Goal: Answer question/provide support: Answer question/provide support

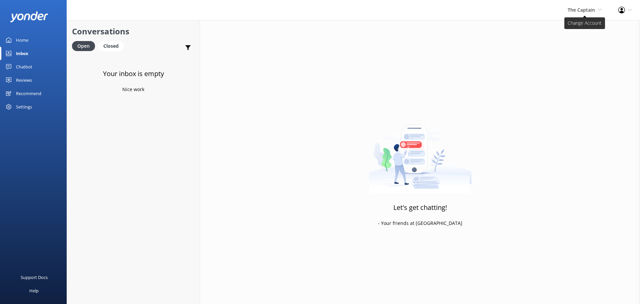
click at [571, 9] on span "The Captain" at bounding box center [581, 10] width 27 height 6
click at [568, 28] on link "De [GEOGRAPHIC_DATA]" at bounding box center [577, 29] width 67 height 16
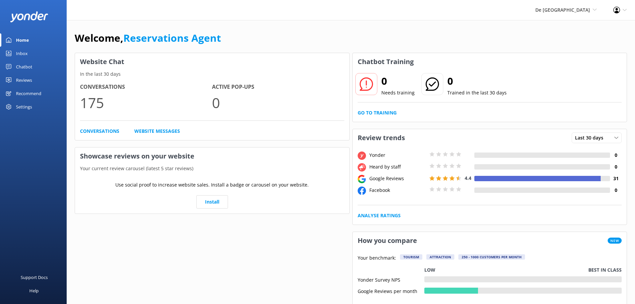
click at [25, 52] on div "Inbox" at bounding box center [22, 53] width 12 height 13
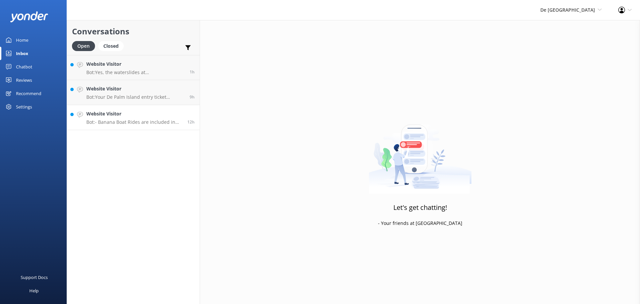
click at [136, 110] on h4 "Website Visitor" at bounding box center [134, 113] width 96 height 7
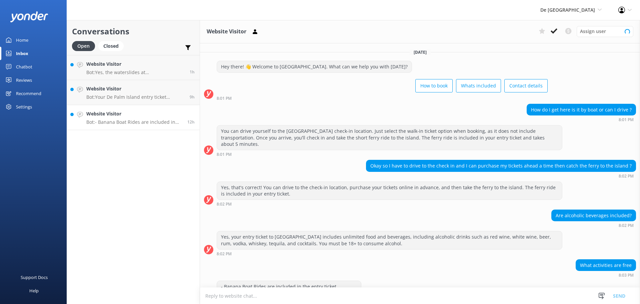
scroll to position [21, 0]
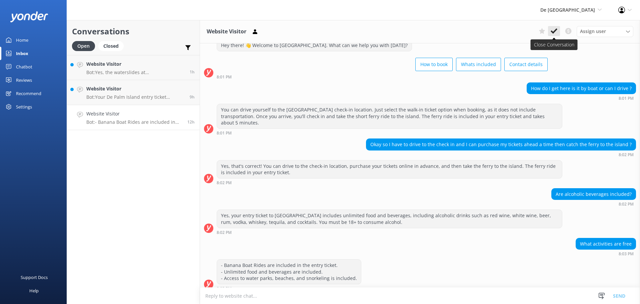
click at [551, 31] on use at bounding box center [554, 30] width 7 height 5
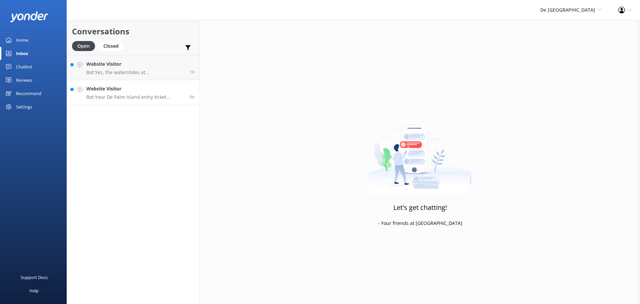
click at [166, 99] on p "Bot: Your De Palm Island entry ticket includes a lunch buffet, open bar with un…" at bounding box center [135, 97] width 98 height 6
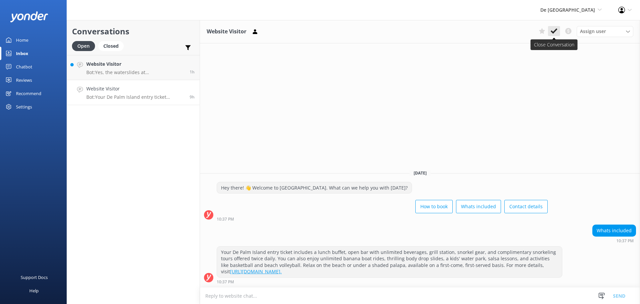
click at [557, 30] on icon at bounding box center [554, 31] width 7 height 7
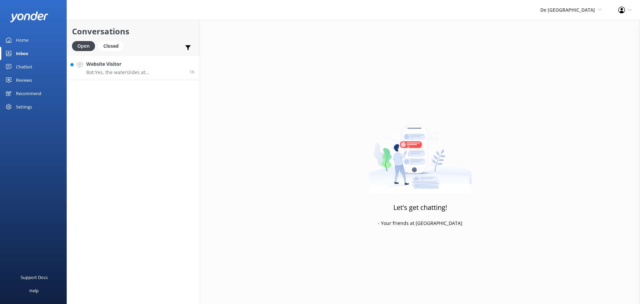
click at [148, 74] on p "Bot: Yes, the waterslides at [GEOGRAPHIC_DATA] should be open in October after …" at bounding box center [135, 72] width 98 height 6
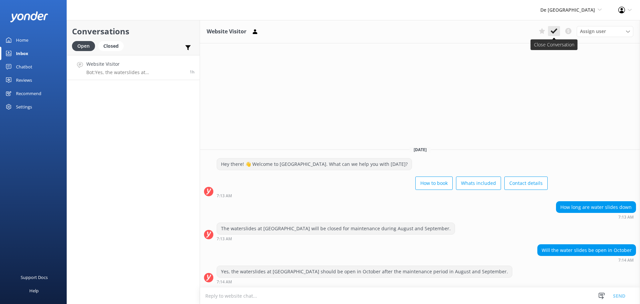
click at [552, 27] on button at bounding box center [554, 31] width 12 height 10
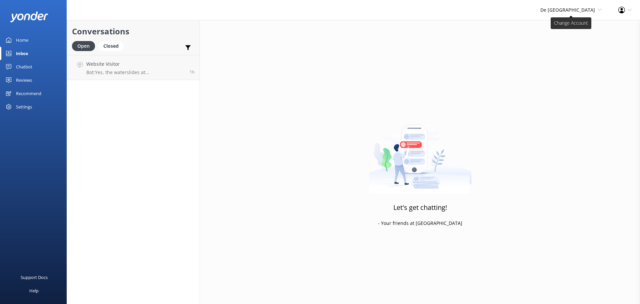
click at [576, 12] on span "De [GEOGRAPHIC_DATA]" at bounding box center [567, 10] width 55 height 6
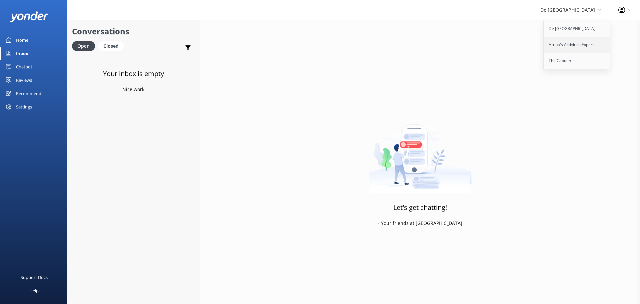
click at [569, 43] on link "Aruba's Activities Expert" at bounding box center [577, 45] width 67 height 16
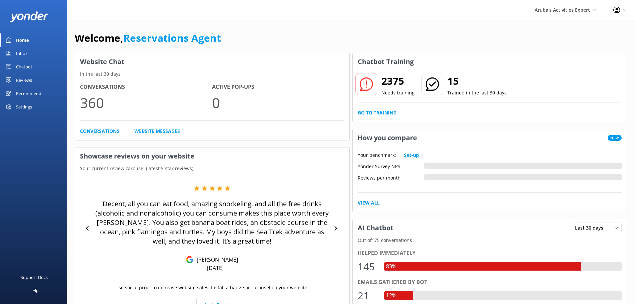
click at [39, 57] on link "Inbox" at bounding box center [33, 53] width 67 height 13
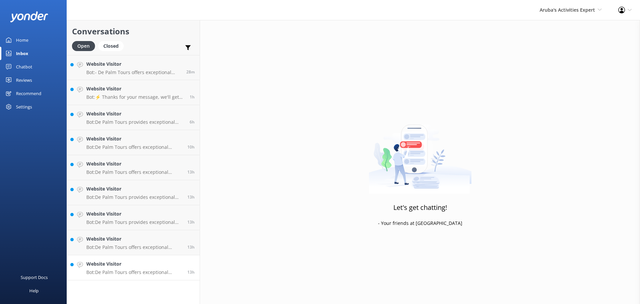
click at [119, 271] on p "Bot: De Palm Tours offers exceptional airport transfer services in [GEOGRAPHIC_…" at bounding box center [134, 272] width 96 height 6
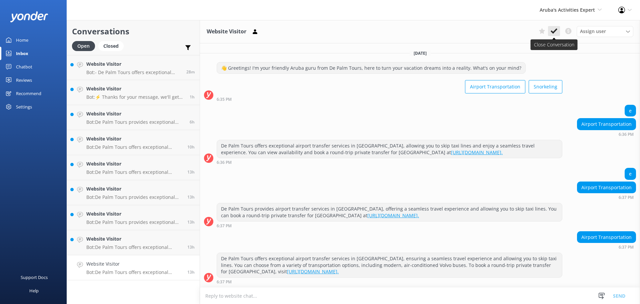
click at [553, 30] on icon at bounding box center [554, 31] width 7 height 7
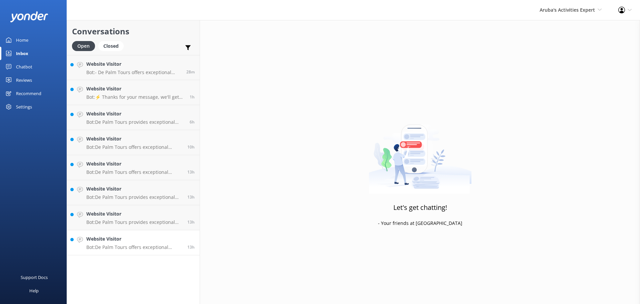
click at [126, 247] on p "Bot: De Palm Tours offers exceptional Airport Transfer Services in [GEOGRAPHIC_…" at bounding box center [134, 247] width 96 height 6
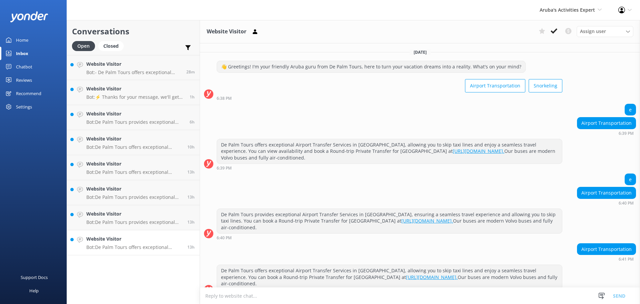
scroll to position [12, 0]
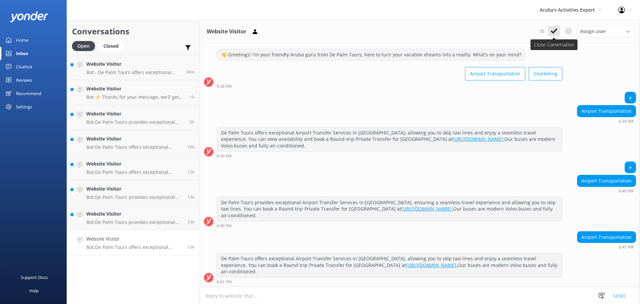
click at [555, 28] on icon at bounding box center [554, 31] width 7 height 7
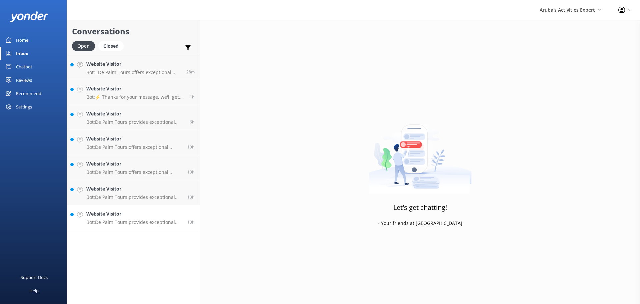
click at [119, 223] on p "Bot: De Palm Tours provides exceptional Airport Transfer Services in [GEOGRAPHI…" at bounding box center [134, 222] width 96 height 6
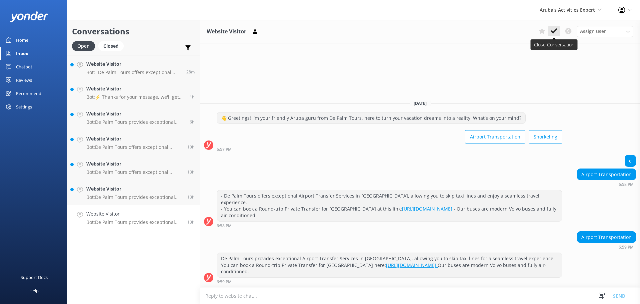
click at [554, 30] on icon at bounding box center [554, 31] width 7 height 7
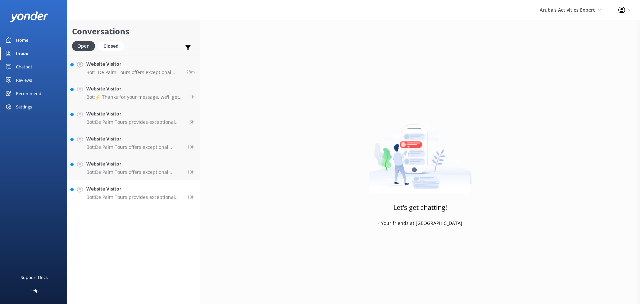
click at [117, 189] on h4 "Website Visitor" at bounding box center [134, 188] width 96 height 7
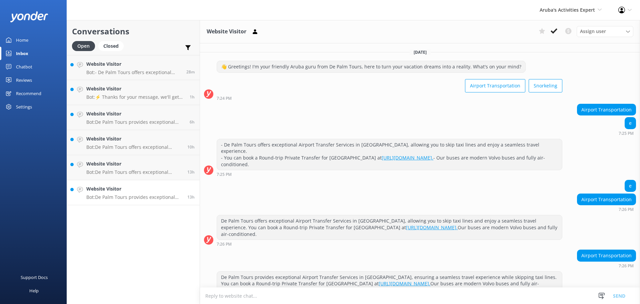
scroll to position [12, 0]
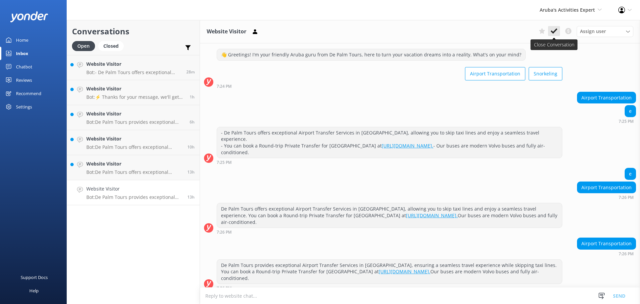
click at [556, 29] on icon at bounding box center [554, 31] width 7 height 7
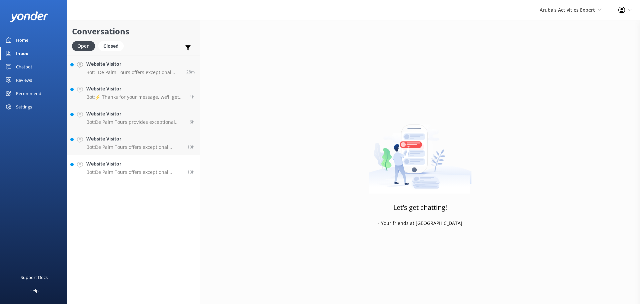
click at [133, 164] on h4 "Website Visitor" at bounding box center [134, 163] width 96 height 7
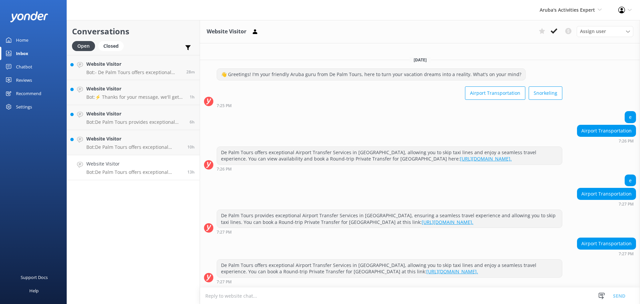
click at [273, 292] on textarea at bounding box center [420, 295] width 440 height 16
click at [342, 294] on textarea "for more information about the airport transfer you can sent [PERSON_NAME] emai…" at bounding box center [420, 295] width 440 height 17
click at [385, 295] on textarea "for more information about the airport transfer you can sent an email to info@" at bounding box center [420, 295] width 440 height 17
type textarea "for more information about the airport transfer you can sent an email to [EMAIL…"
click at [621, 292] on button "Send" at bounding box center [619, 295] width 25 height 17
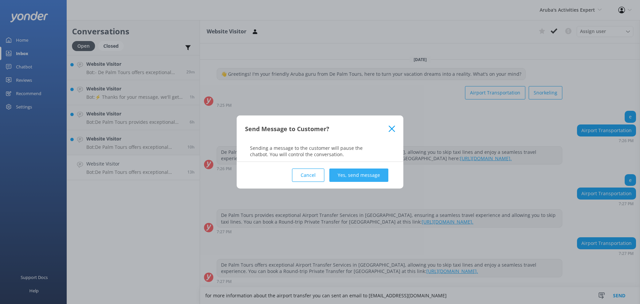
click at [334, 171] on button "Yes, send message" at bounding box center [358, 174] width 59 height 13
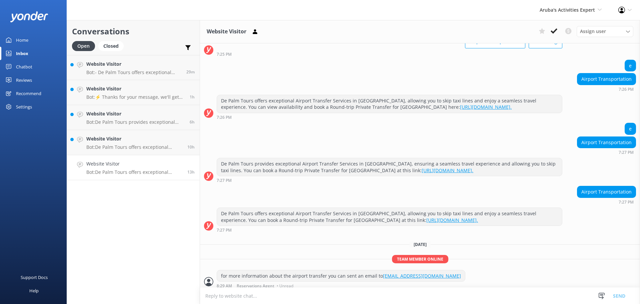
scroll to position [48, 0]
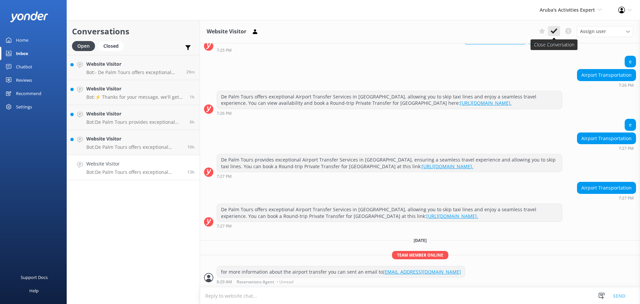
click at [551, 28] on icon at bounding box center [554, 31] width 7 height 7
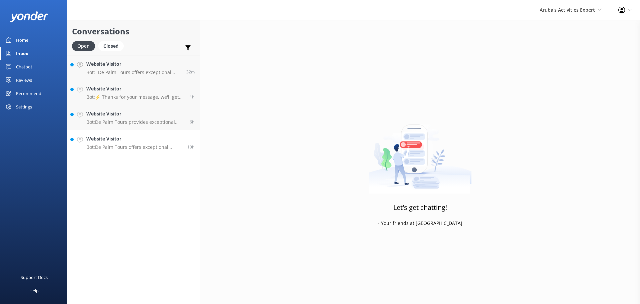
click at [129, 139] on h4 "Website Visitor" at bounding box center [134, 138] width 96 height 7
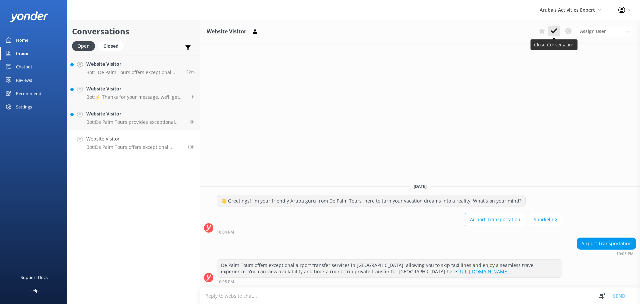
click at [556, 30] on use at bounding box center [554, 30] width 7 height 5
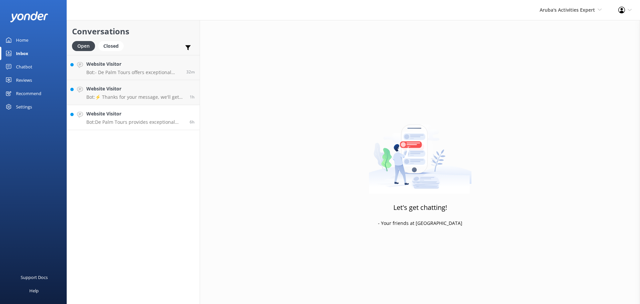
click at [142, 116] on h4 "Website Visitor" at bounding box center [135, 113] width 98 height 7
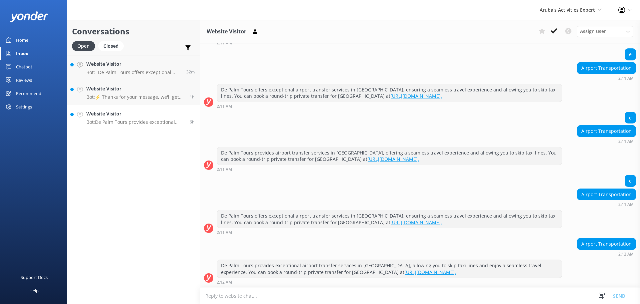
scroll to position [182, 0]
click at [341, 293] on textarea at bounding box center [420, 295] width 440 height 16
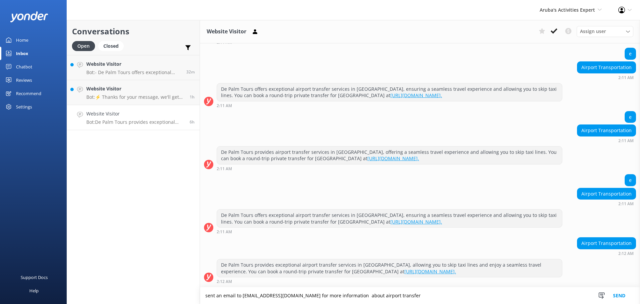
type textarea "sent an email to info@depalmtours.com for more information about airport transf…"
click at [615, 293] on button "Send" at bounding box center [619, 295] width 25 height 17
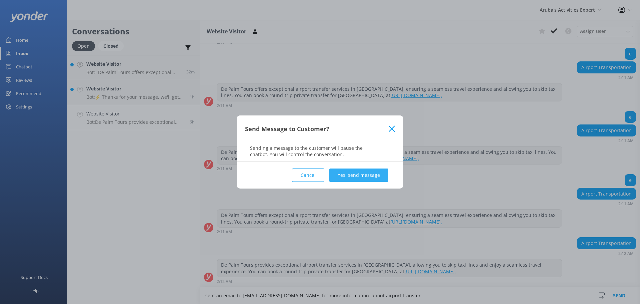
click at [371, 177] on button "Yes, send message" at bounding box center [358, 174] width 59 height 13
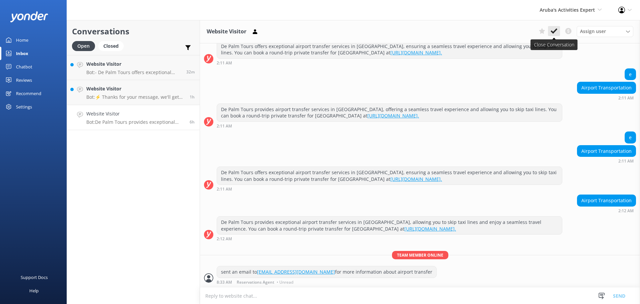
scroll to position [225, 0]
click at [556, 28] on icon at bounding box center [554, 31] width 7 height 7
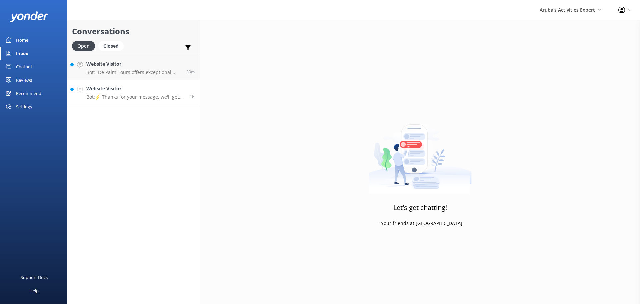
click at [127, 92] on h4 "Website Visitor" at bounding box center [135, 88] width 98 height 7
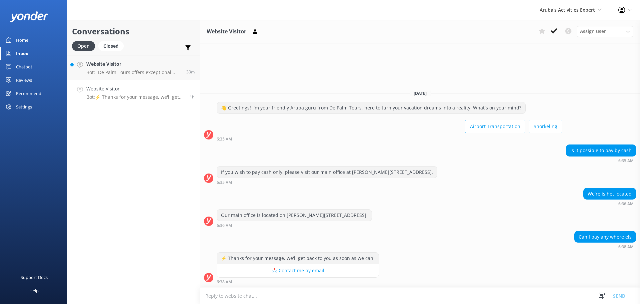
click at [365, 298] on textarea at bounding box center [420, 295] width 440 height 16
type textarea "w"
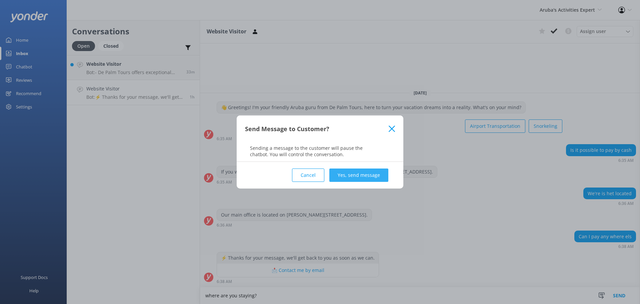
type textarea "where are you staying?"
click at [353, 173] on button "Yes, send message" at bounding box center [358, 174] width 59 height 13
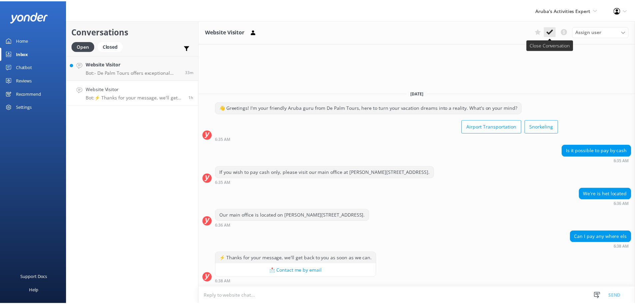
scroll to position [2, 0]
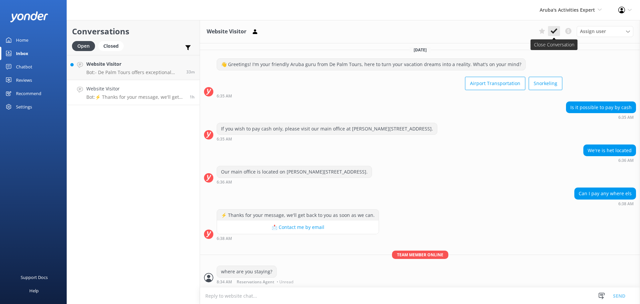
click at [553, 29] on icon at bounding box center [554, 31] width 7 height 7
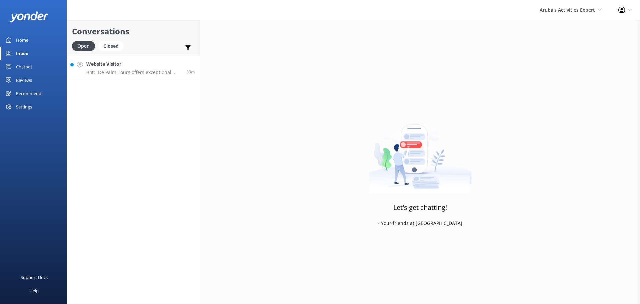
click at [136, 70] on p "Bot: - De Palm Tours offers exceptional Airport Transfer Services in Aruba, all…" at bounding box center [133, 72] width 95 height 6
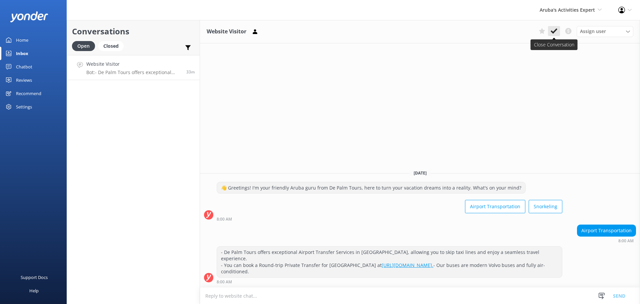
click at [553, 34] on icon at bounding box center [554, 31] width 7 height 7
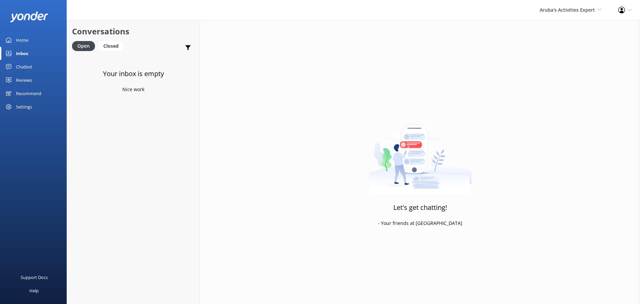
click at [564, 6] on div "Aruba's Activities Expert De Palm Island Aruba's Activities Expert The Captain" at bounding box center [570, 10] width 79 height 20
click at [564, 59] on link "The Captain" at bounding box center [577, 61] width 67 height 16
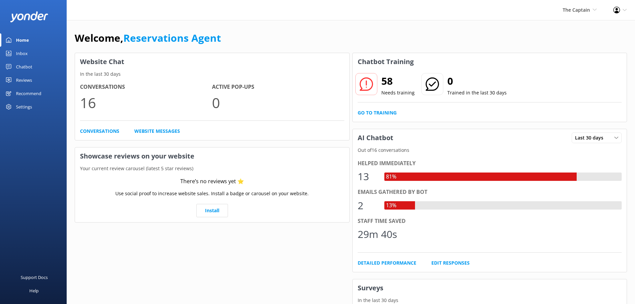
click at [26, 52] on div "Inbox" at bounding box center [22, 53] width 12 height 13
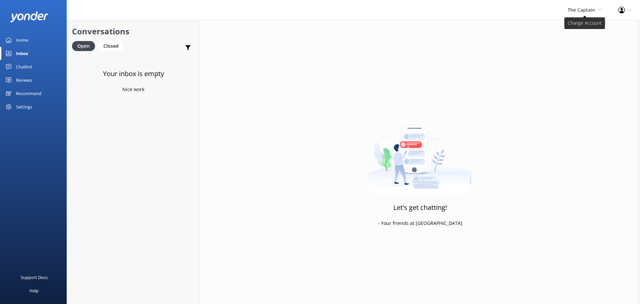
click at [590, 7] on span "The Captain" at bounding box center [581, 10] width 27 height 6
click at [562, 26] on link "De [GEOGRAPHIC_DATA]" at bounding box center [577, 29] width 67 height 16
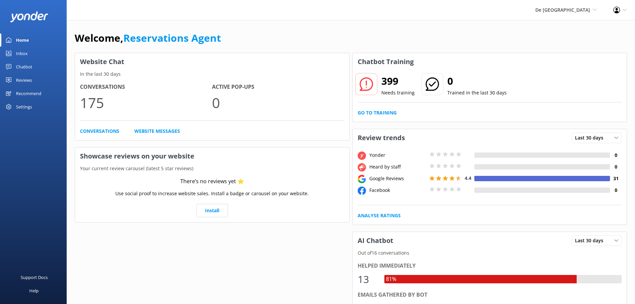
click at [32, 50] on link "Inbox" at bounding box center [33, 53] width 67 height 13
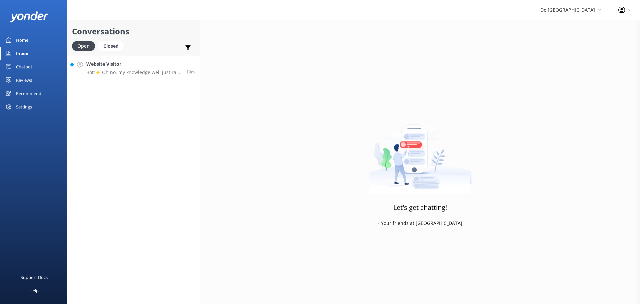
click at [150, 78] on link "Website Visitor Bot: ⚡ Oh no, my knowledge well just ran dry! Could you reshuff…" at bounding box center [133, 67] width 133 height 25
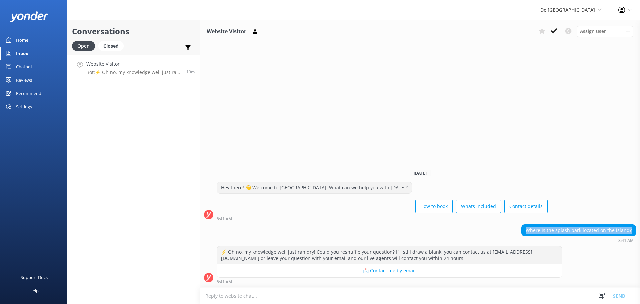
drag, startPoint x: 527, startPoint y: 229, endPoint x: 638, endPoint y: 228, distance: 111.0
click at [635, 228] on div "Where is the splash park located on the island? 8:41 AM" at bounding box center [420, 233] width 440 height 18
copy div "Where is the splash park located on the island?"
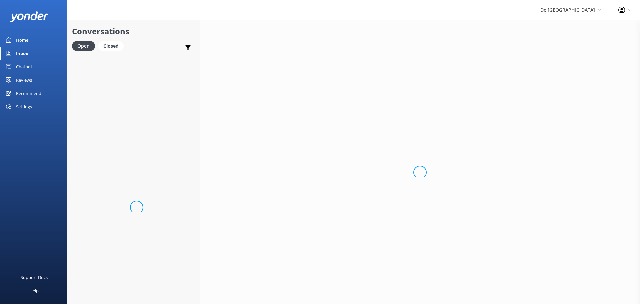
click at [267, 303] on div "Loading.." at bounding box center [420, 172] width 440 height 304
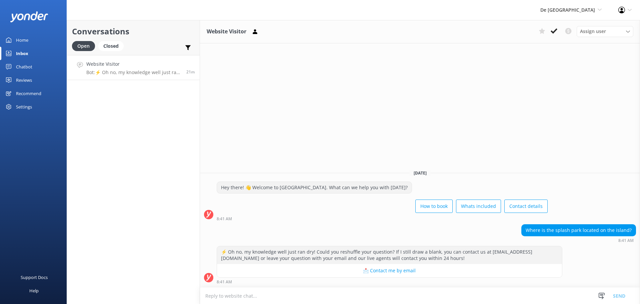
click at [247, 294] on textarea at bounding box center [420, 295] width 440 height 16
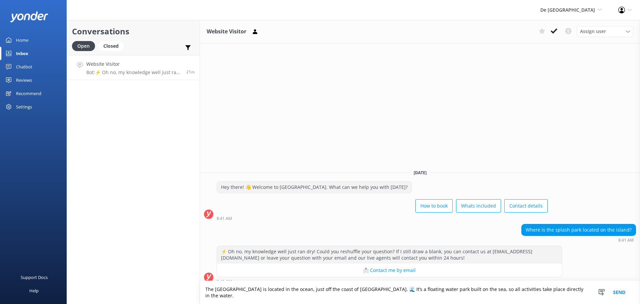
drag, startPoint x: 349, startPoint y: 295, endPoint x: 292, endPoint y: 293, distance: 56.4
click at [292, 293] on textarea "The Splash Park is located in the ocean, just off the coast of Aruba. 🌊 It’s a …" at bounding box center [420, 292] width 440 height 23
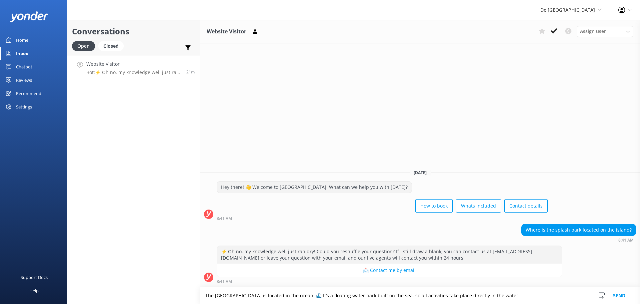
type textarea "The Splash Park is located in the ocean. 🌊 It’s a floating water park built on …"
click at [626, 298] on button "Send" at bounding box center [619, 295] width 25 height 17
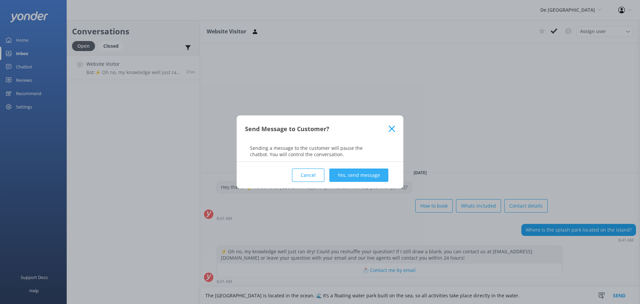
click at [378, 176] on button "Yes, send message" at bounding box center [358, 174] width 59 height 13
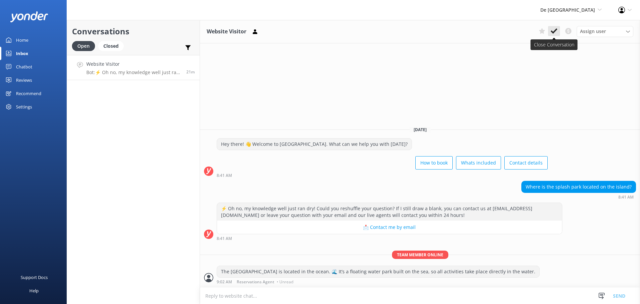
click at [556, 30] on use at bounding box center [554, 30] width 7 height 5
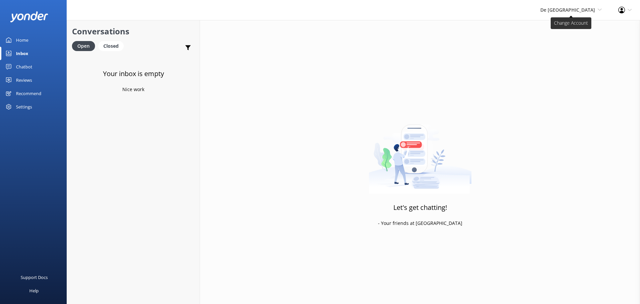
click at [569, 11] on span "De [GEOGRAPHIC_DATA]" at bounding box center [567, 10] width 55 height 6
click at [567, 41] on link "Aruba's Activities Expert" at bounding box center [577, 45] width 67 height 16
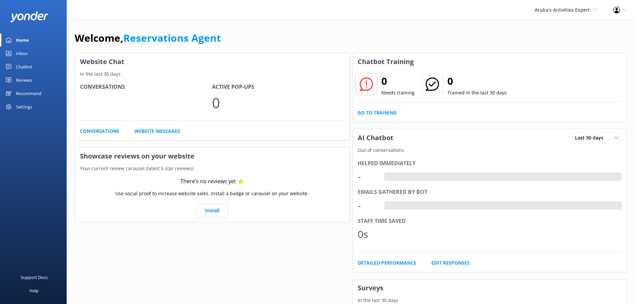
click at [25, 49] on div "Inbox" at bounding box center [22, 53] width 12 height 13
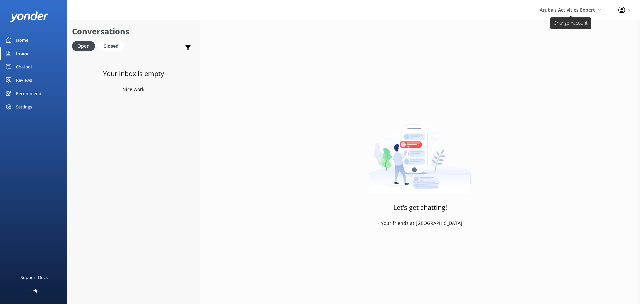
click at [578, 9] on span "Aruba's Activities Expert" at bounding box center [567, 10] width 55 height 6
click at [553, 66] on link "The Captain" at bounding box center [577, 61] width 67 height 16
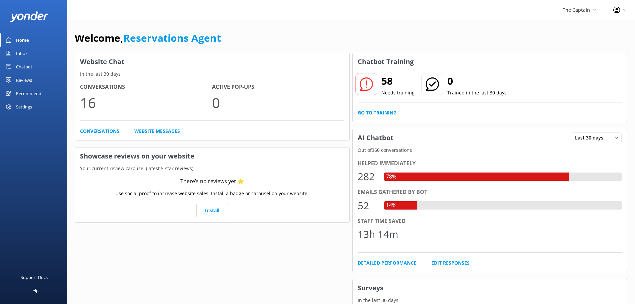
click at [30, 51] on link "Inbox" at bounding box center [33, 53] width 67 height 13
